Goal: Find specific page/section

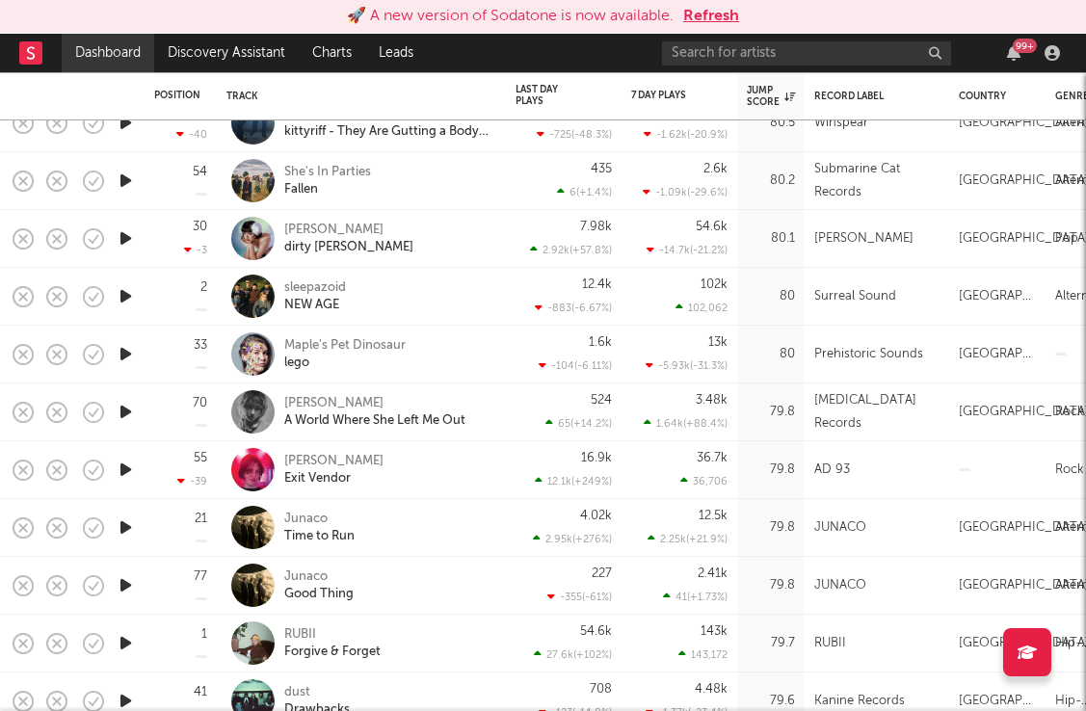
click at [103, 56] on link "Dashboard" at bounding box center [108, 53] width 92 height 39
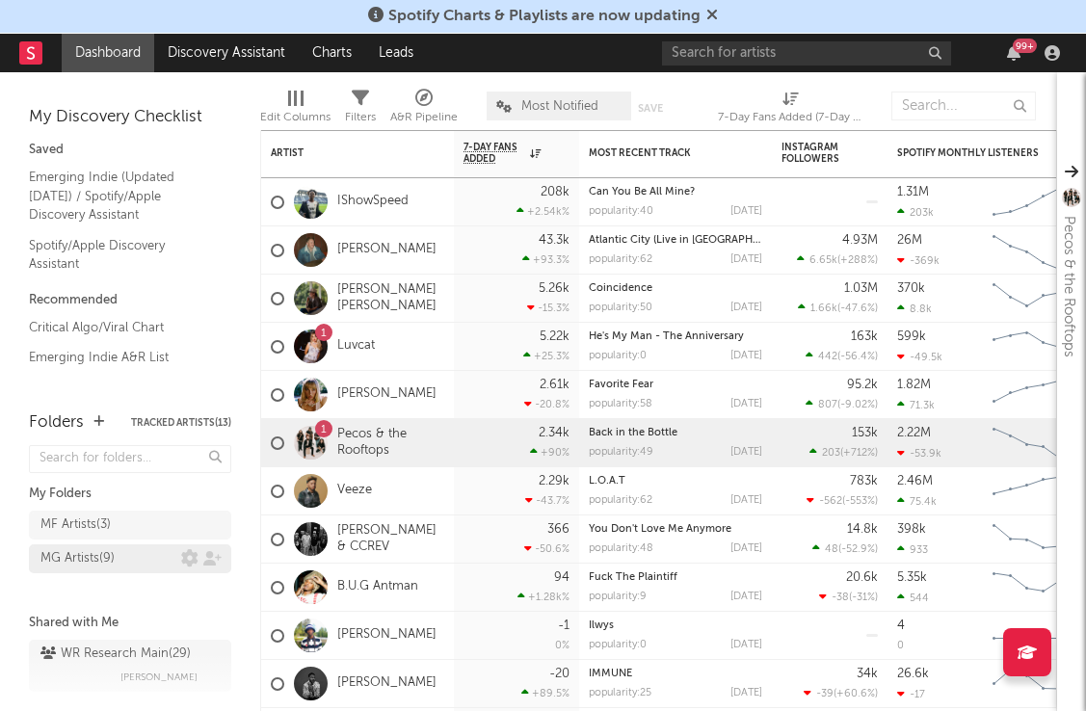
click at [95, 561] on div "MG Artists ( 9 )" at bounding box center [77, 558] width 74 height 23
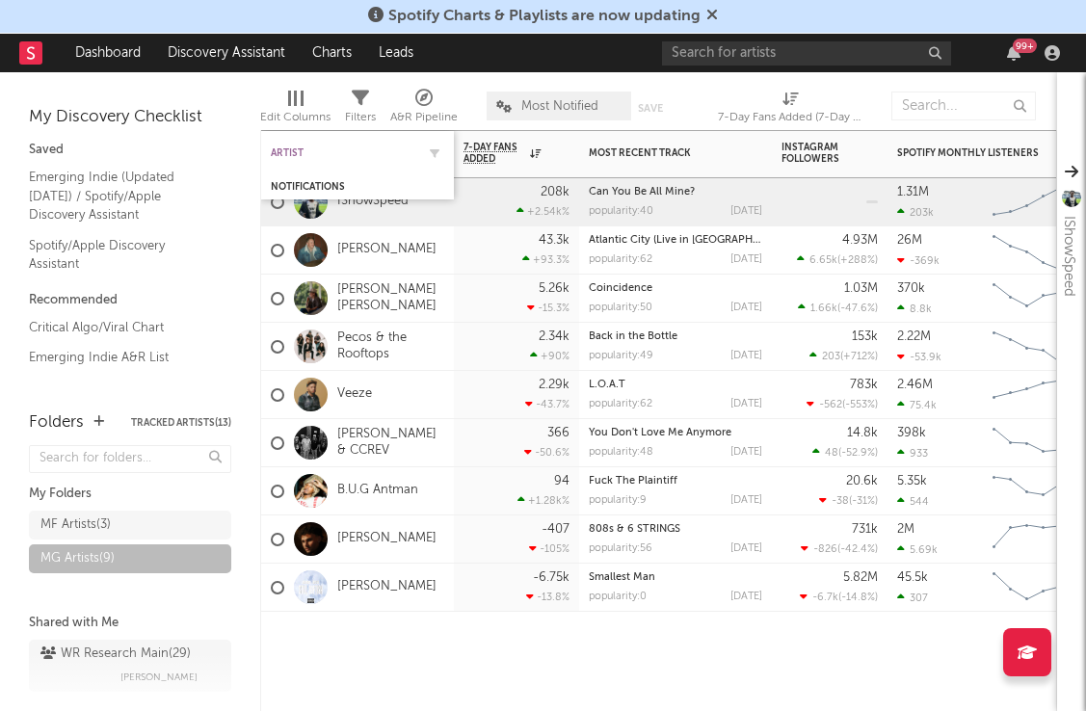
click at [341, 152] on div "Artist" at bounding box center [343, 153] width 144 height 12
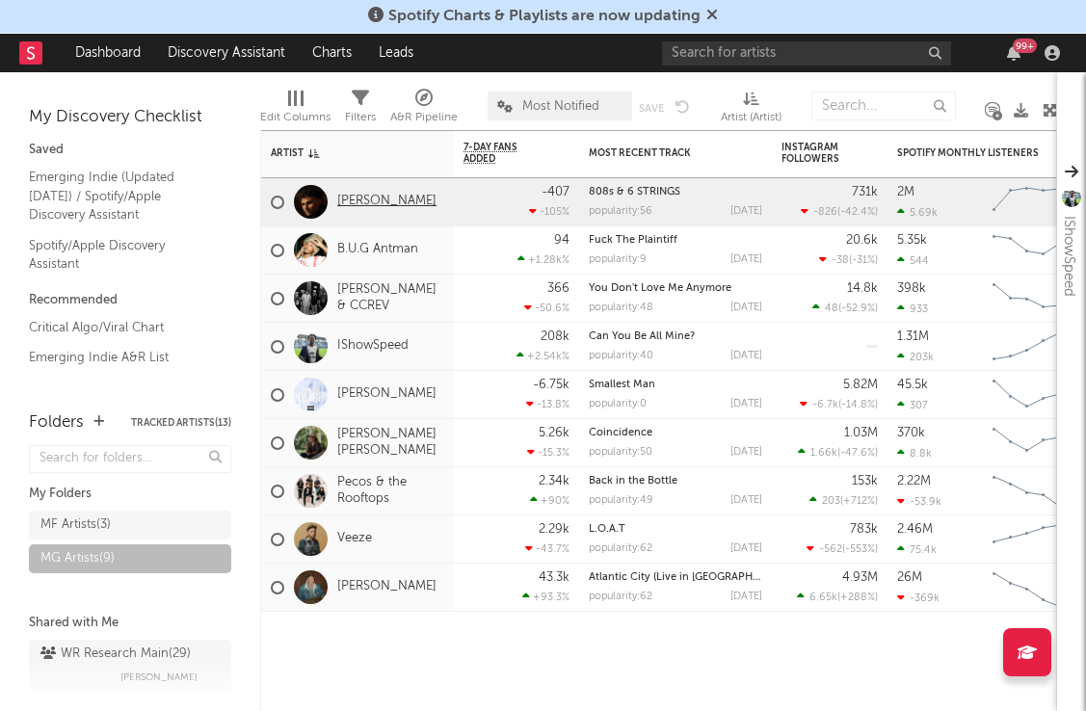
click at [373, 197] on link "[PERSON_NAME]" at bounding box center [386, 202] width 99 height 16
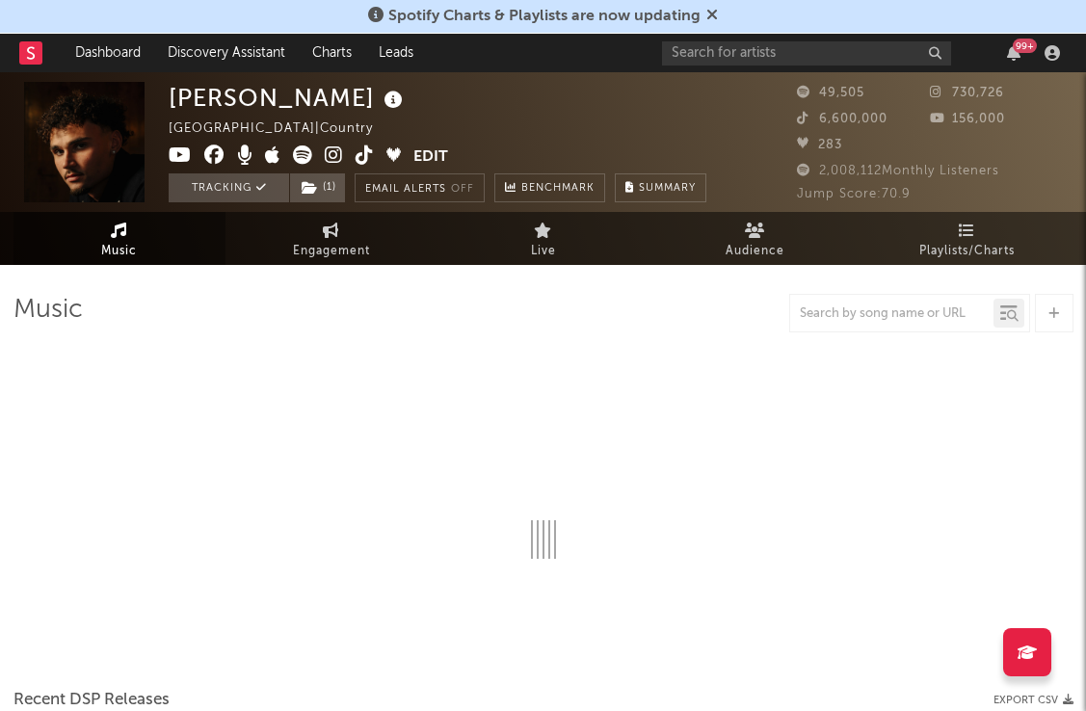
select select "6m"
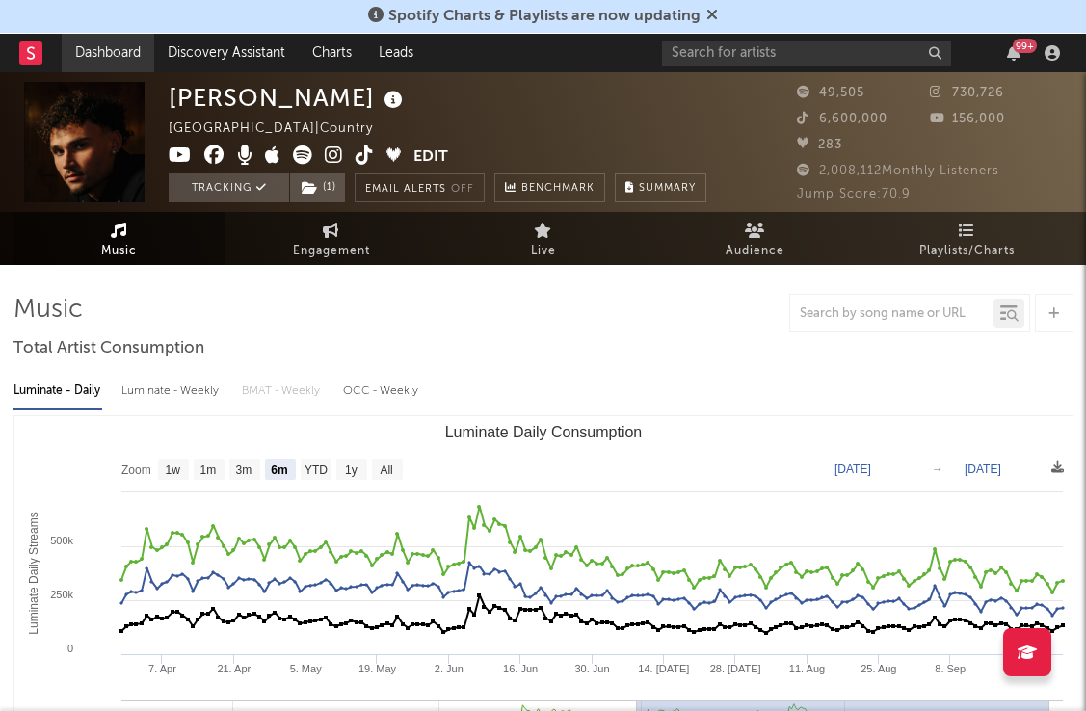
click at [100, 53] on link "Dashboard" at bounding box center [108, 53] width 92 height 39
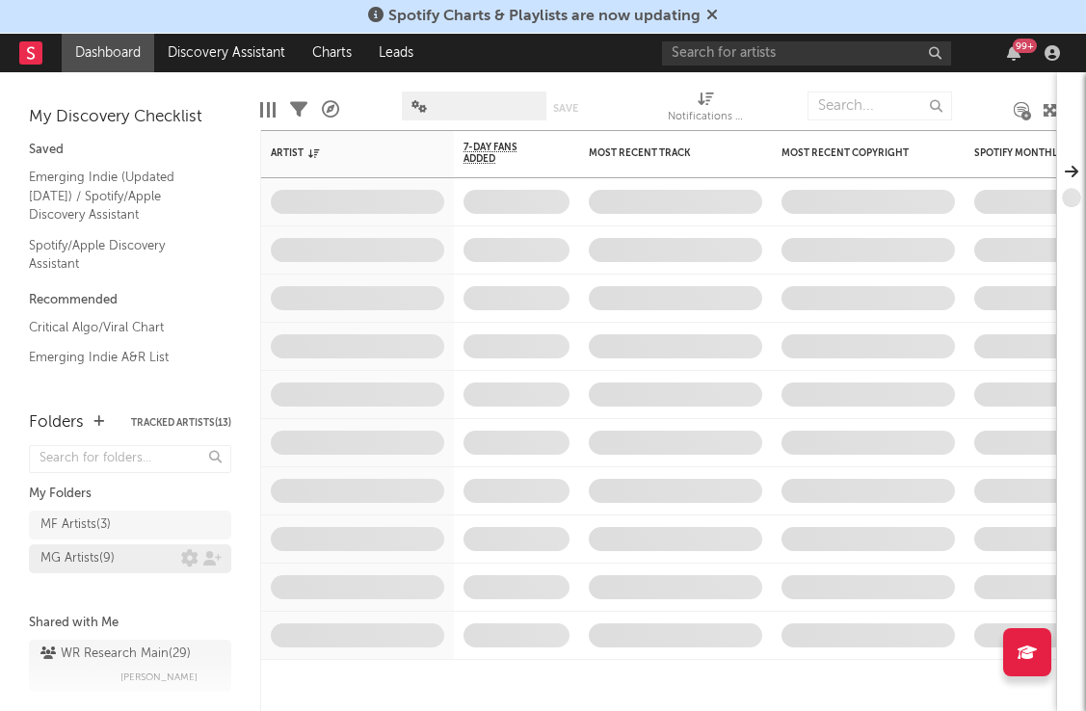
click at [84, 548] on div "MG Artists ( 9 )" at bounding box center [77, 558] width 74 height 23
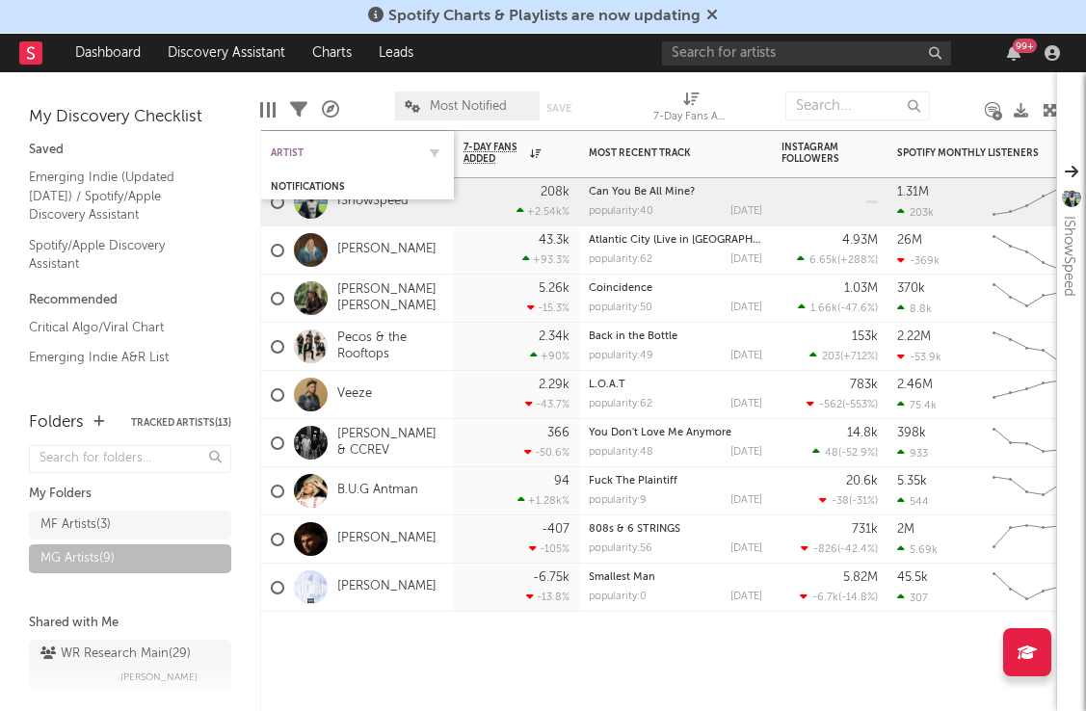
click at [335, 150] on div "Artist" at bounding box center [343, 153] width 144 height 12
